Goal: Browse casually

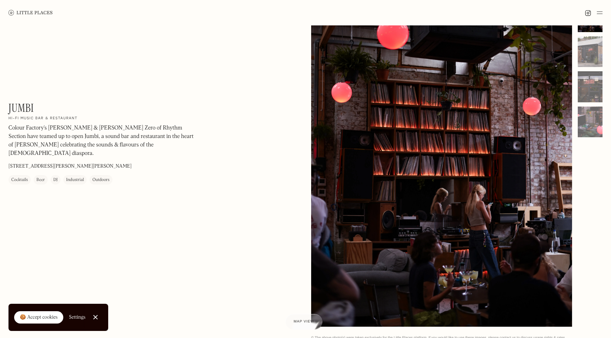
scroll to position [28, 0]
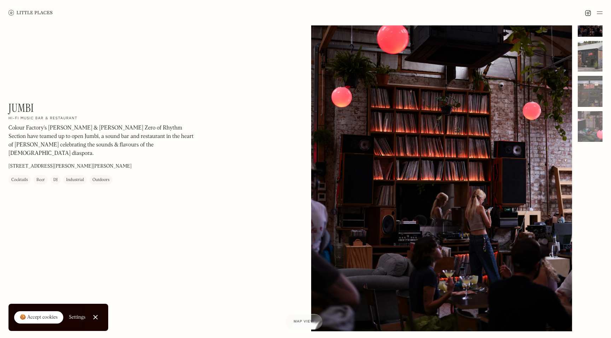
click at [584, 65] on div at bounding box center [589, 56] width 25 height 31
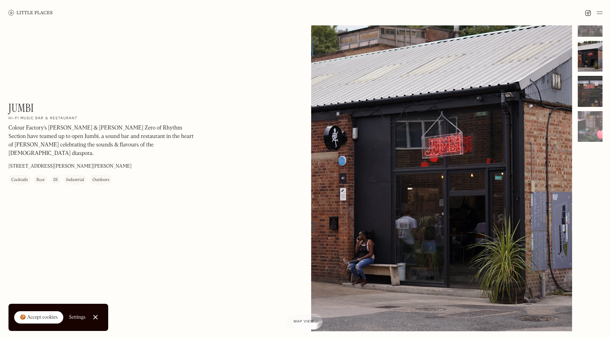
click at [591, 97] on div at bounding box center [589, 91] width 25 height 31
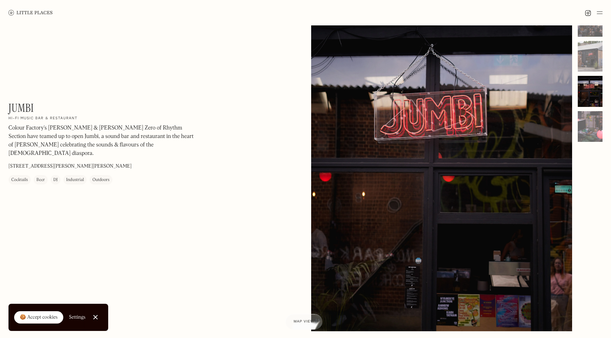
click at [590, 87] on div at bounding box center [589, 91] width 25 height 31
click at [591, 104] on div at bounding box center [589, 91] width 25 height 31
click at [591, 122] on div at bounding box center [589, 126] width 25 height 31
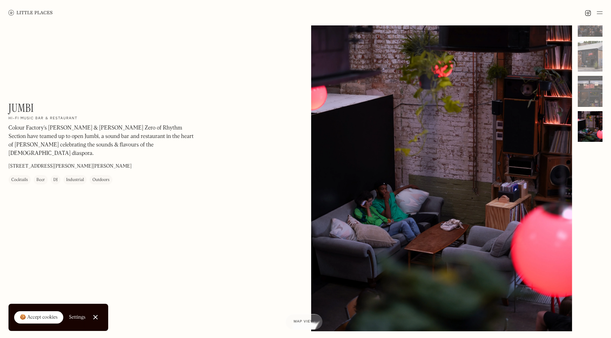
scroll to position [0, 0]
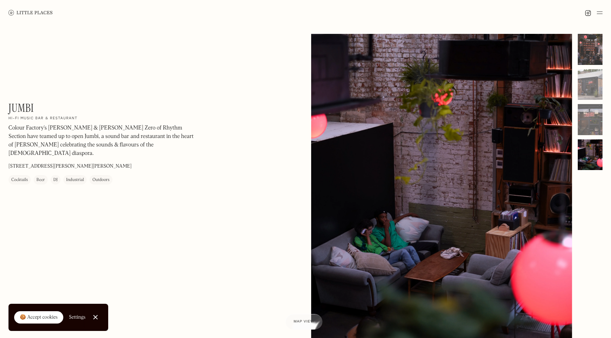
click at [592, 48] on div at bounding box center [589, 49] width 25 height 31
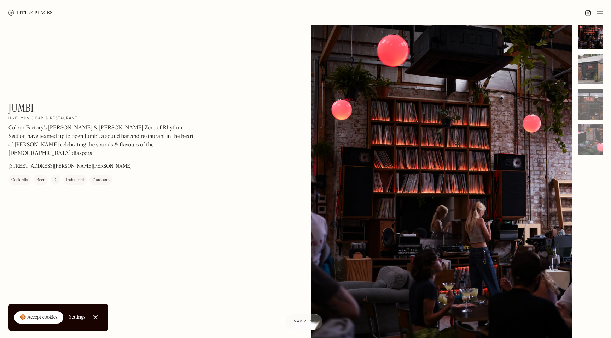
scroll to position [14, 0]
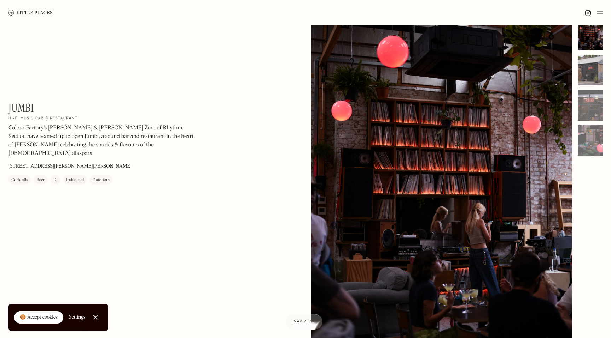
click at [588, 77] on div at bounding box center [589, 70] width 25 height 31
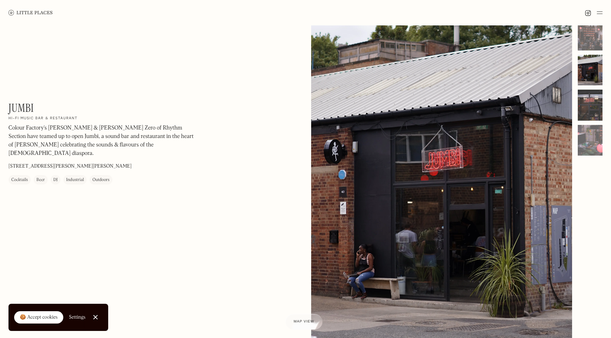
click at [587, 105] on div at bounding box center [589, 105] width 25 height 31
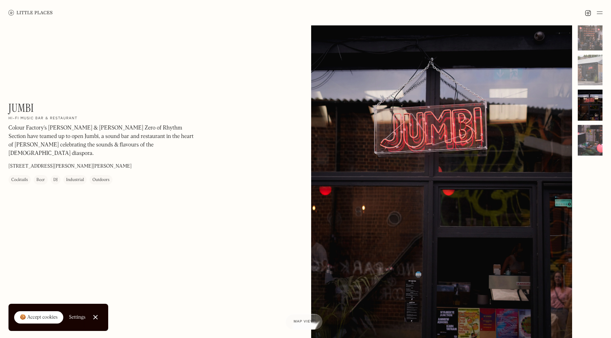
click at [587, 146] on div at bounding box center [589, 140] width 25 height 31
